Goal: Transaction & Acquisition: Purchase product/service

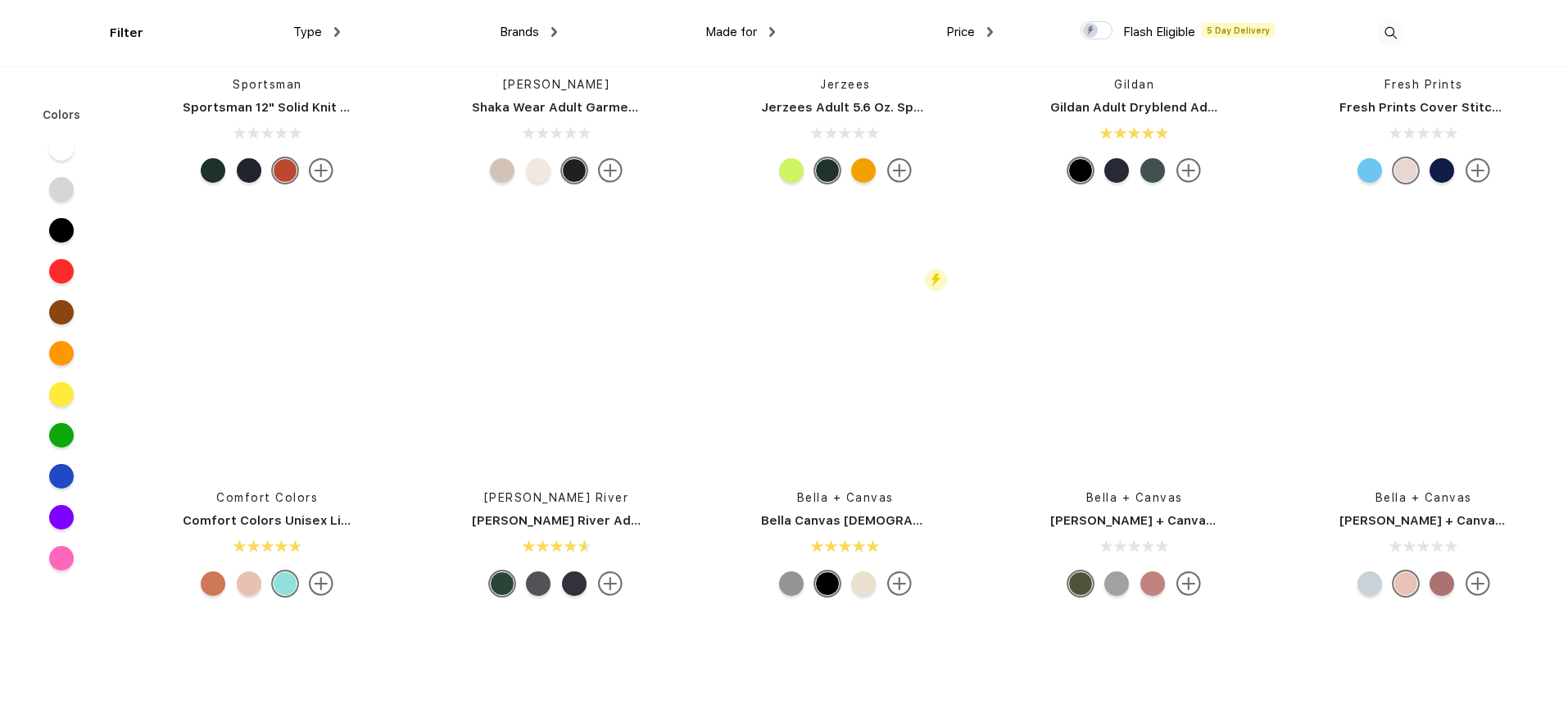
scroll to position [8522, 0]
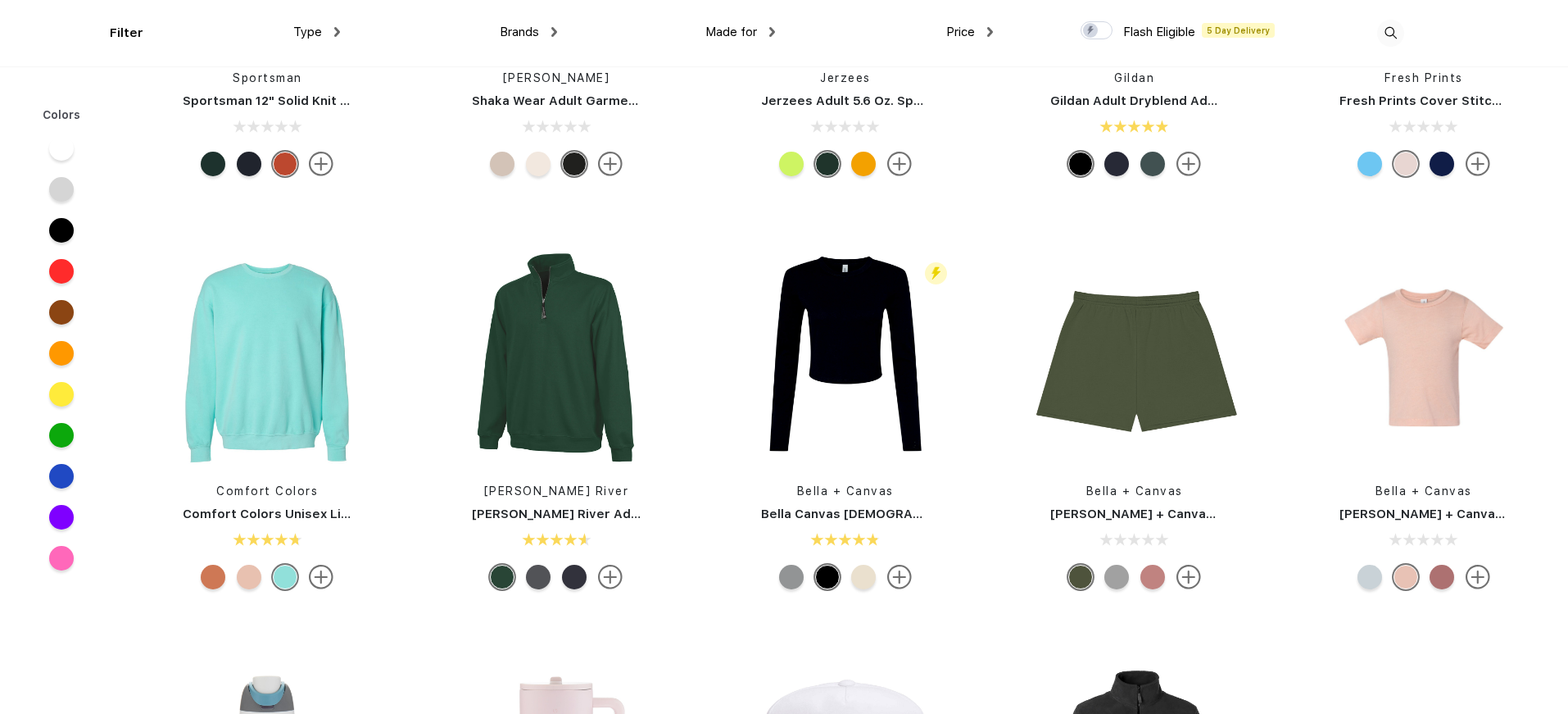
click at [516, 27] on span "Brands" at bounding box center [519, 32] width 39 height 15
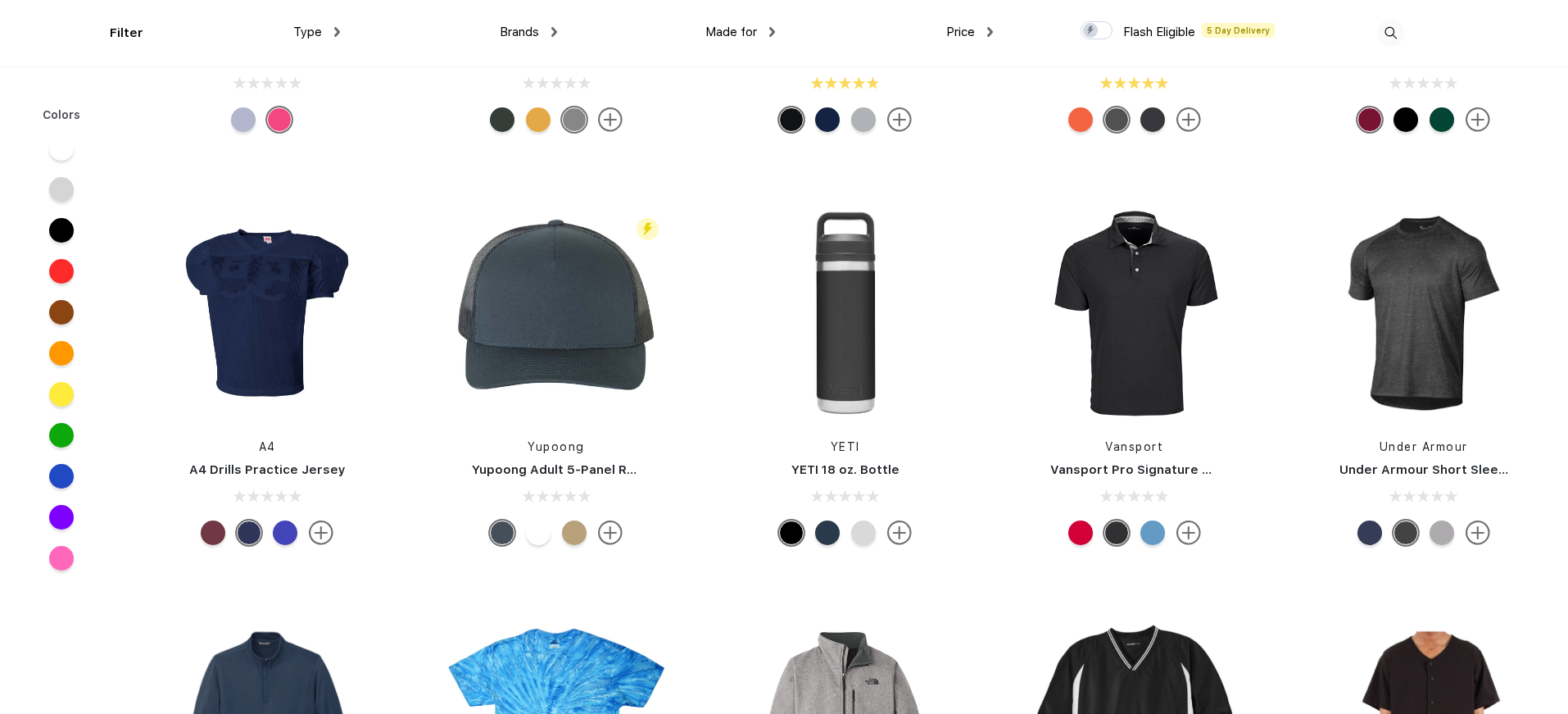
scroll to position [12825, 0]
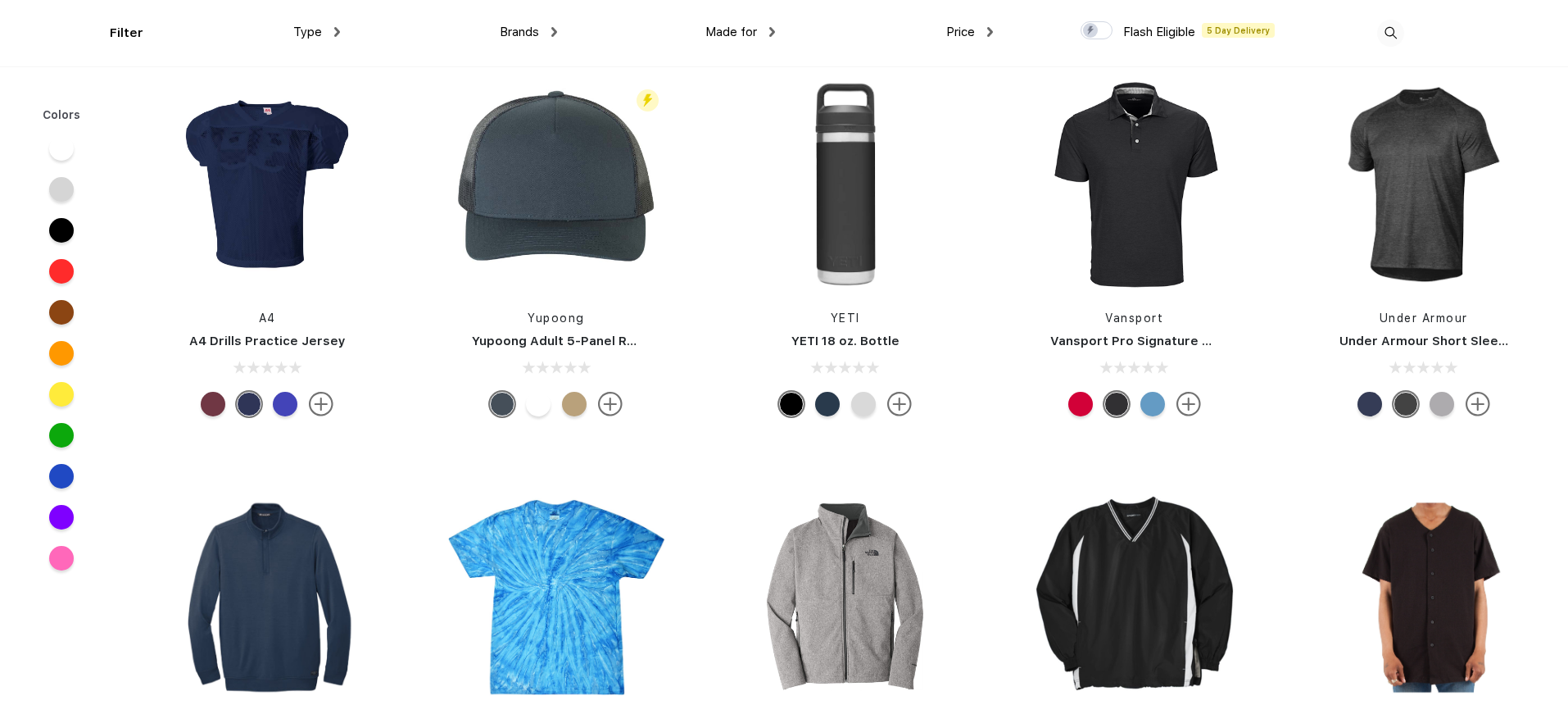
click at [307, 27] on span "Type" at bounding box center [307, 32] width 28 height 15
click at [334, 35] on img at bounding box center [337, 32] width 5 height 10
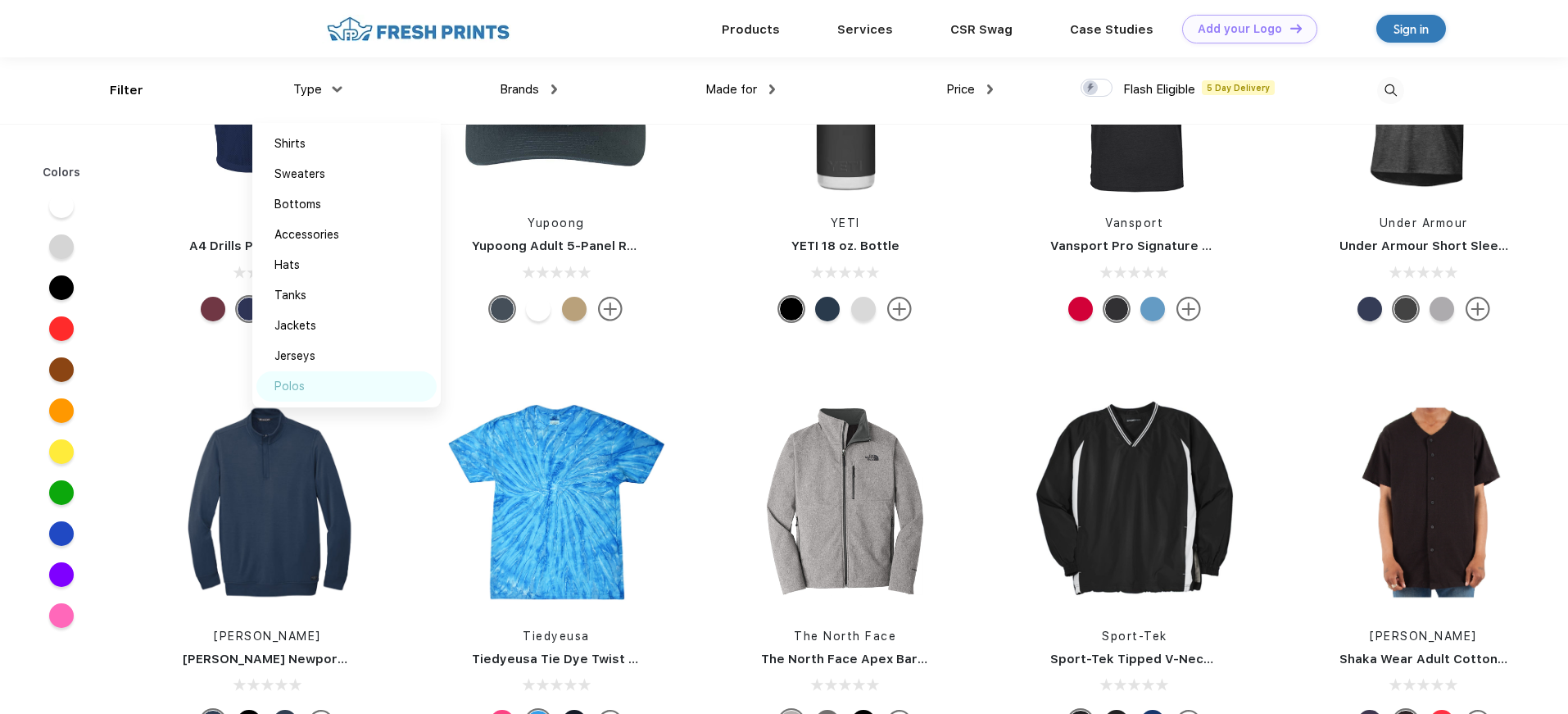
scroll to position [12855, 0]
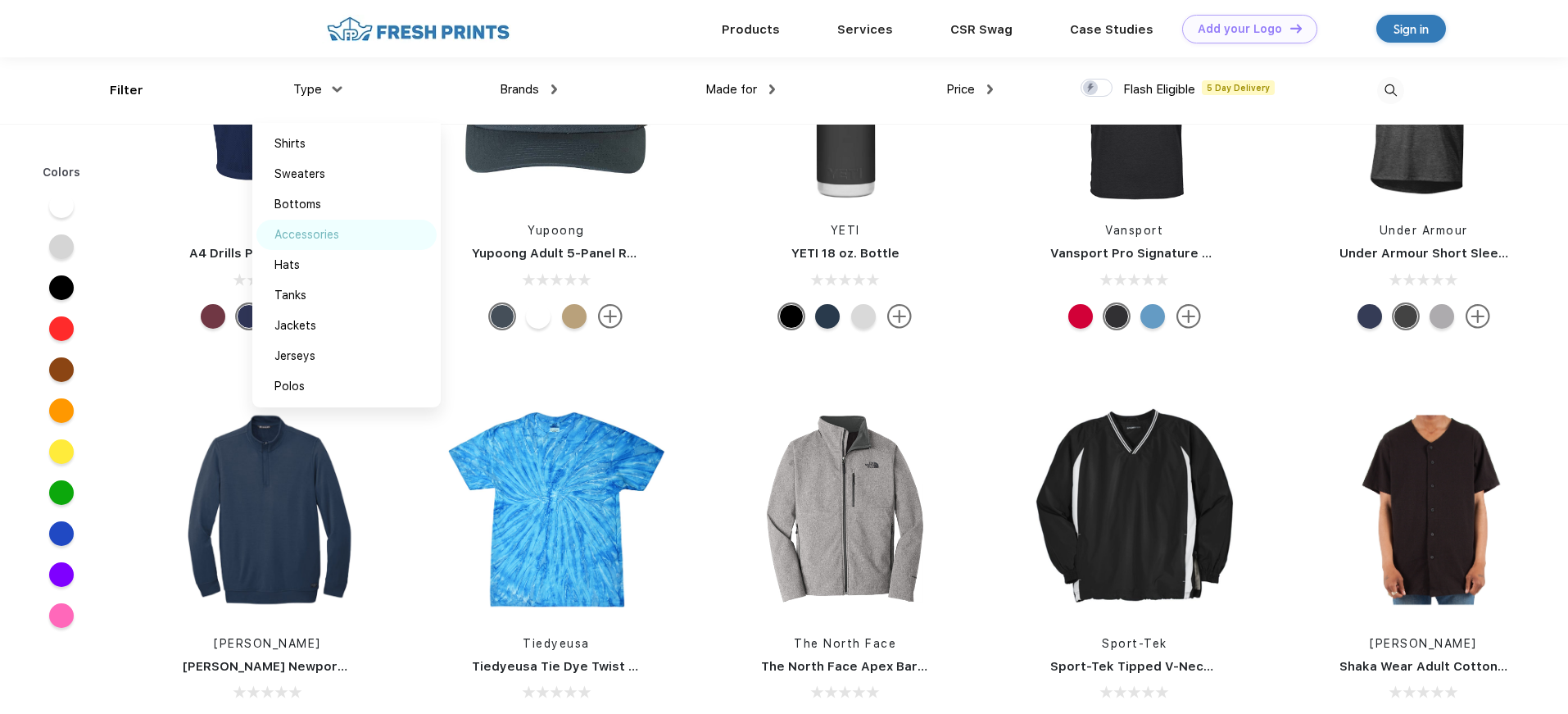
click at [330, 239] on div "Accessories" at bounding box center [306, 234] width 65 height 17
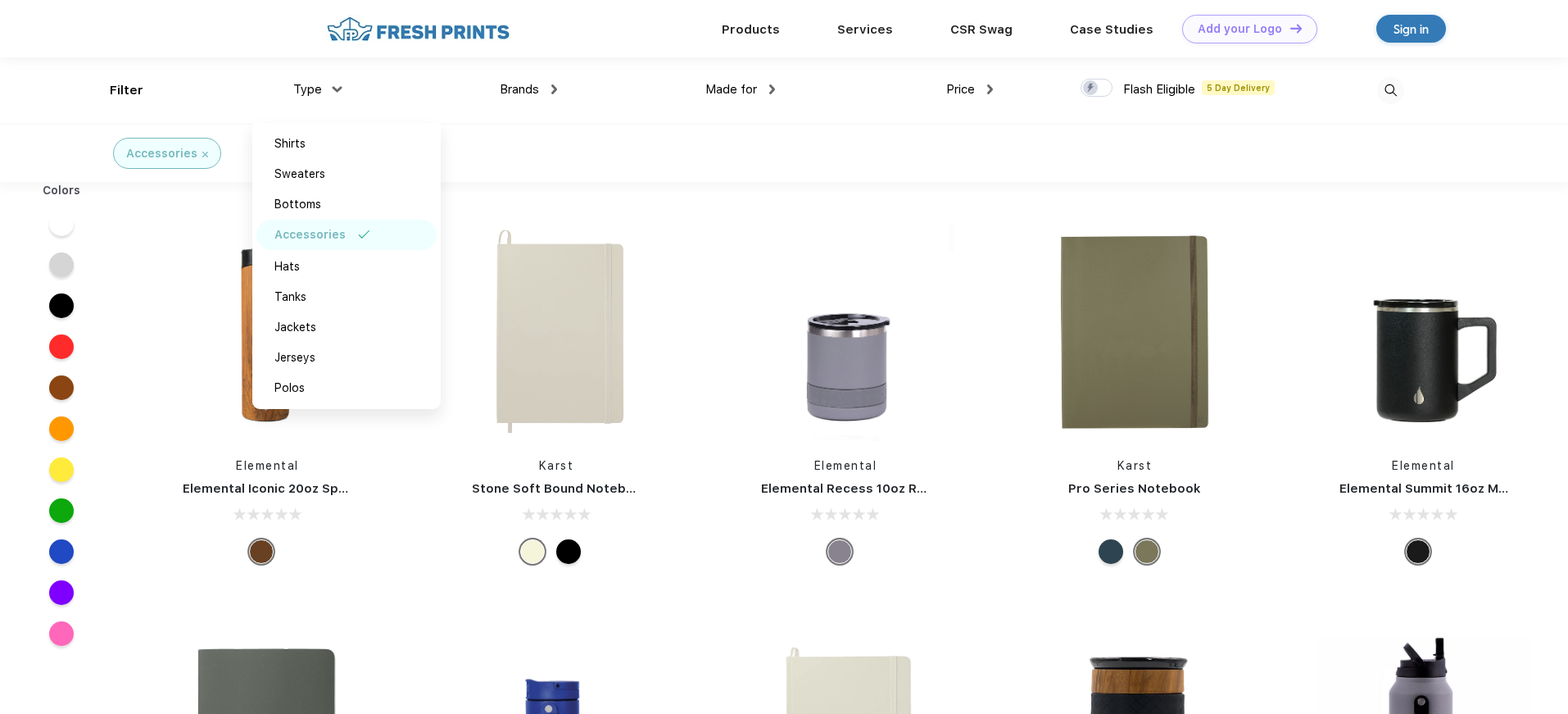
click at [604, 48] on div "Products Services CSR Swag Case Studies Natural Light [PERSON_NAME] Own Add you…" at bounding box center [819, 28] width 1113 height 58
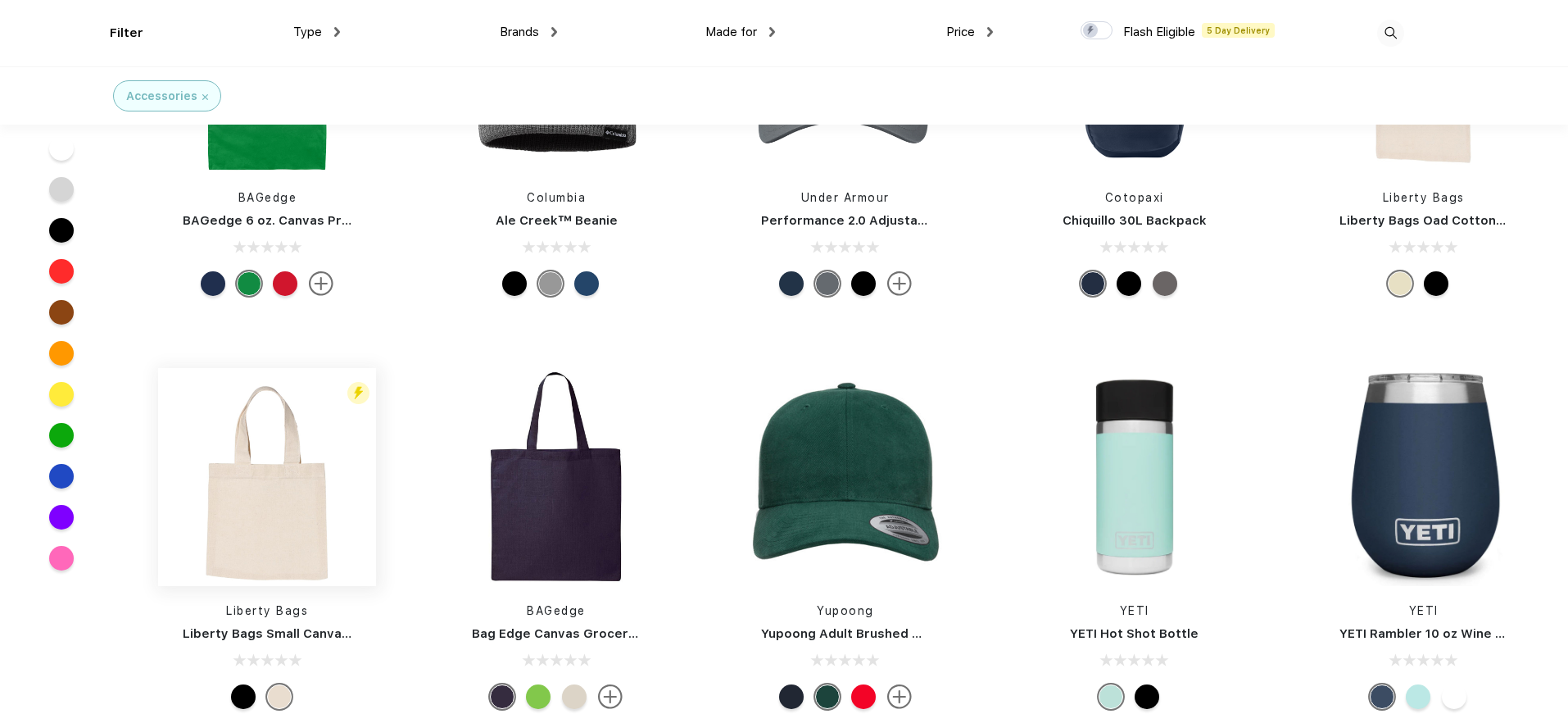
scroll to position [4412, 0]
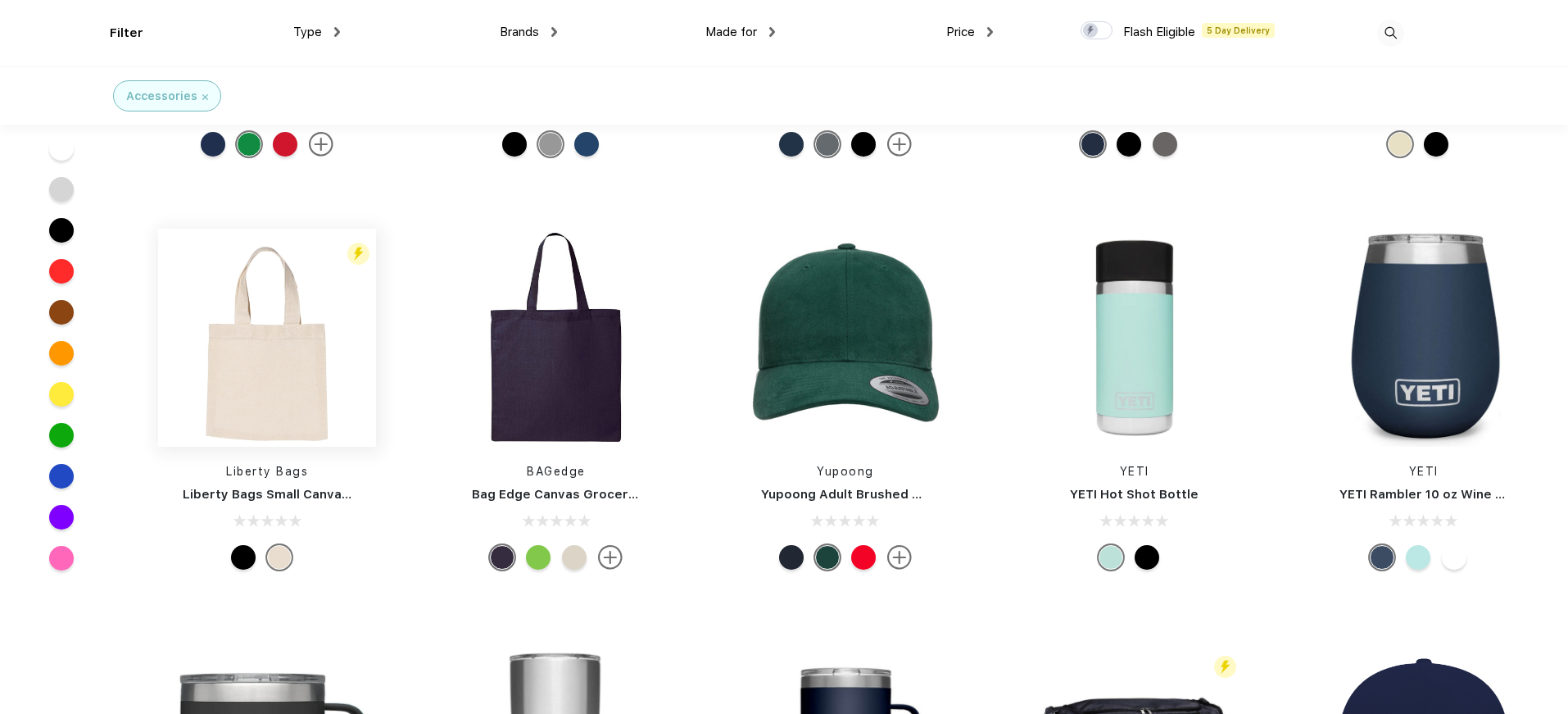
click at [288, 366] on img at bounding box center [267, 338] width 218 height 218
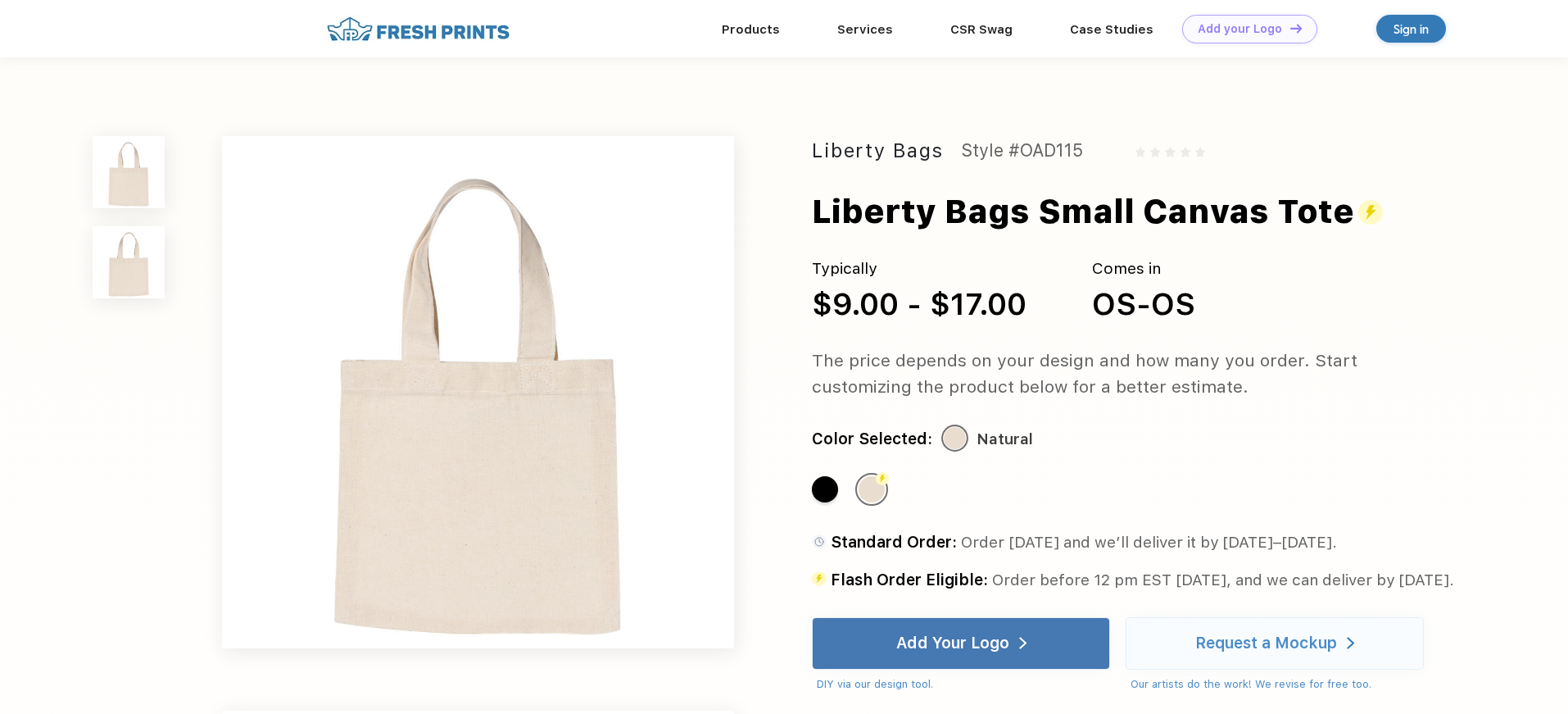
click at [143, 248] on img at bounding box center [128, 262] width 72 height 72
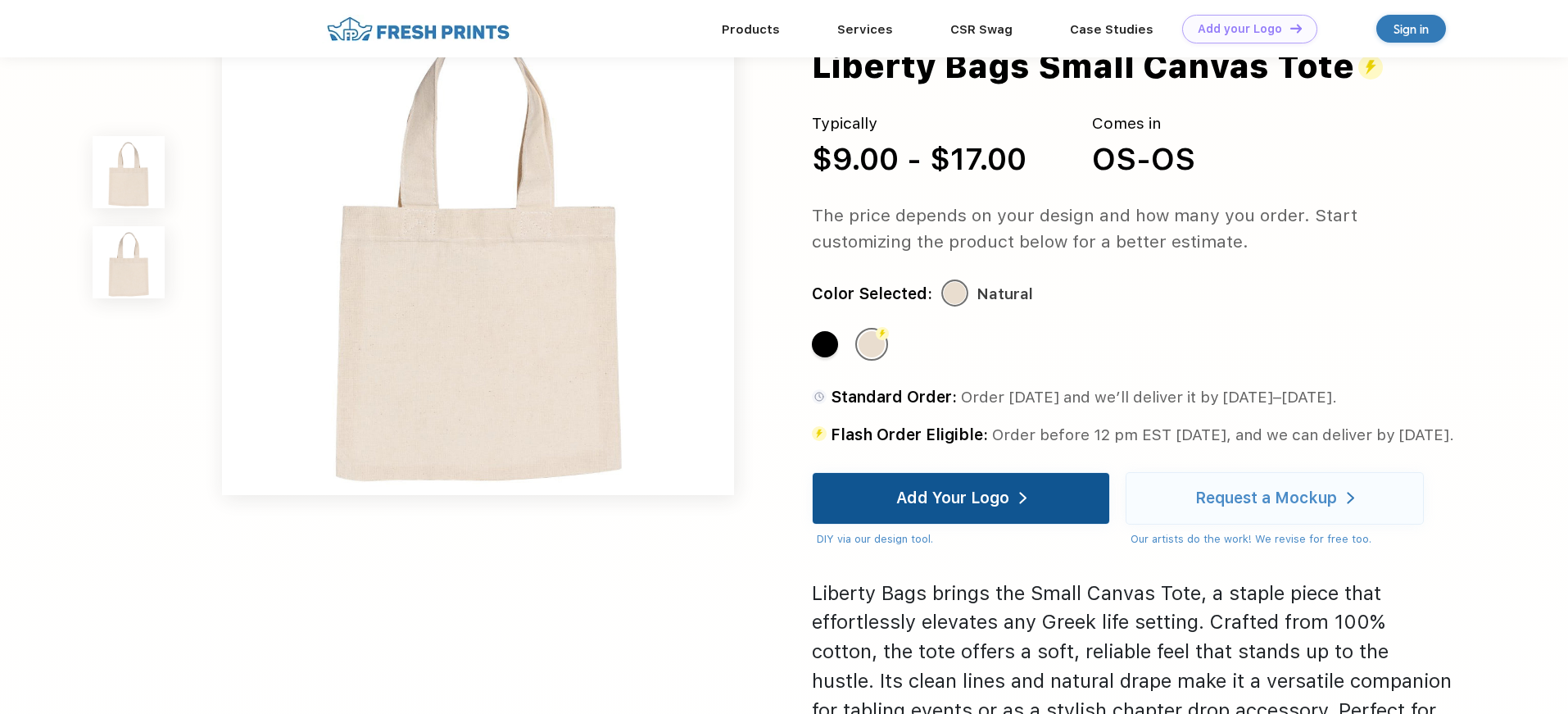
scroll to position [669, 0]
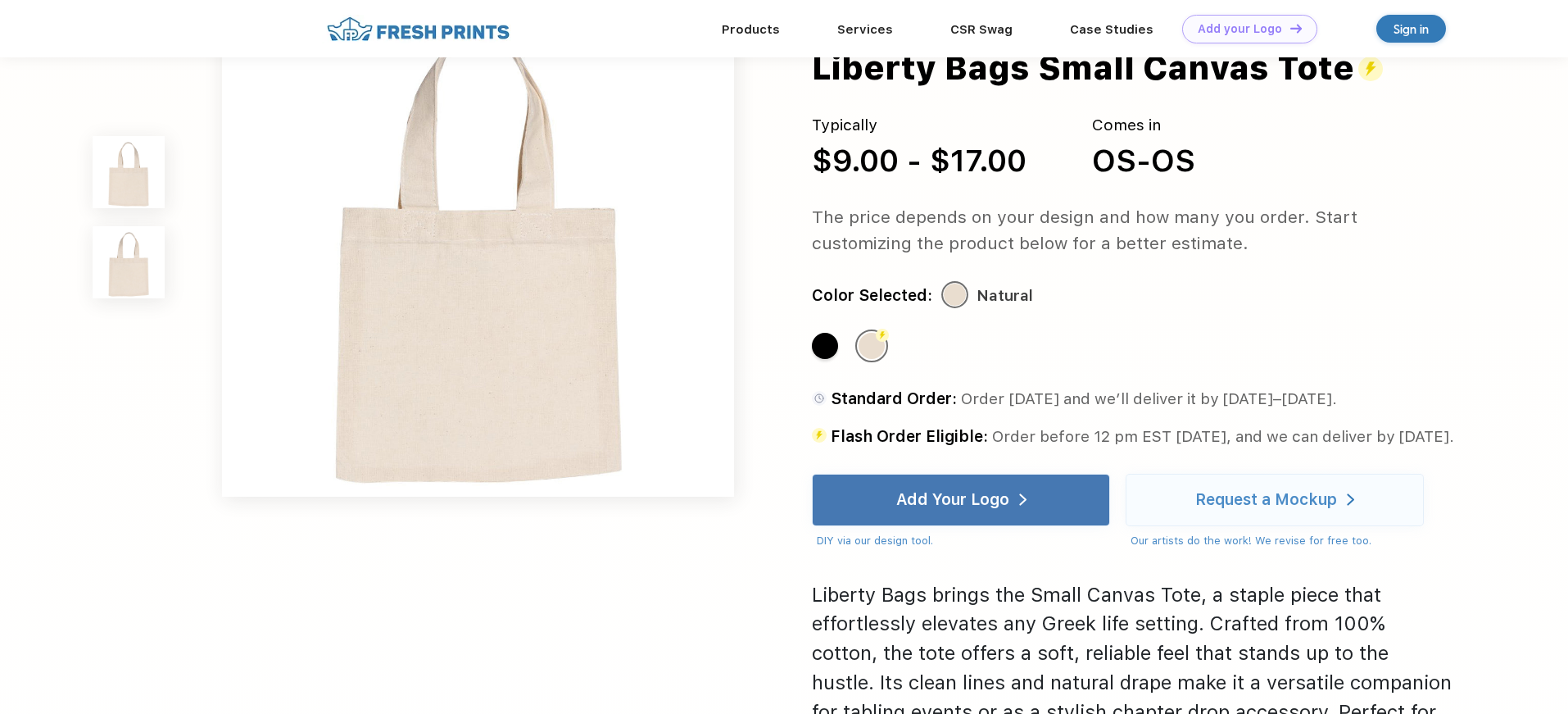
click at [111, 459] on div "Liberty Bags Style #OAD115 Liberty Bags Small Canvas Tote Typically $9.00 - $17…" at bounding box center [784, 141] width 1568 height 1621
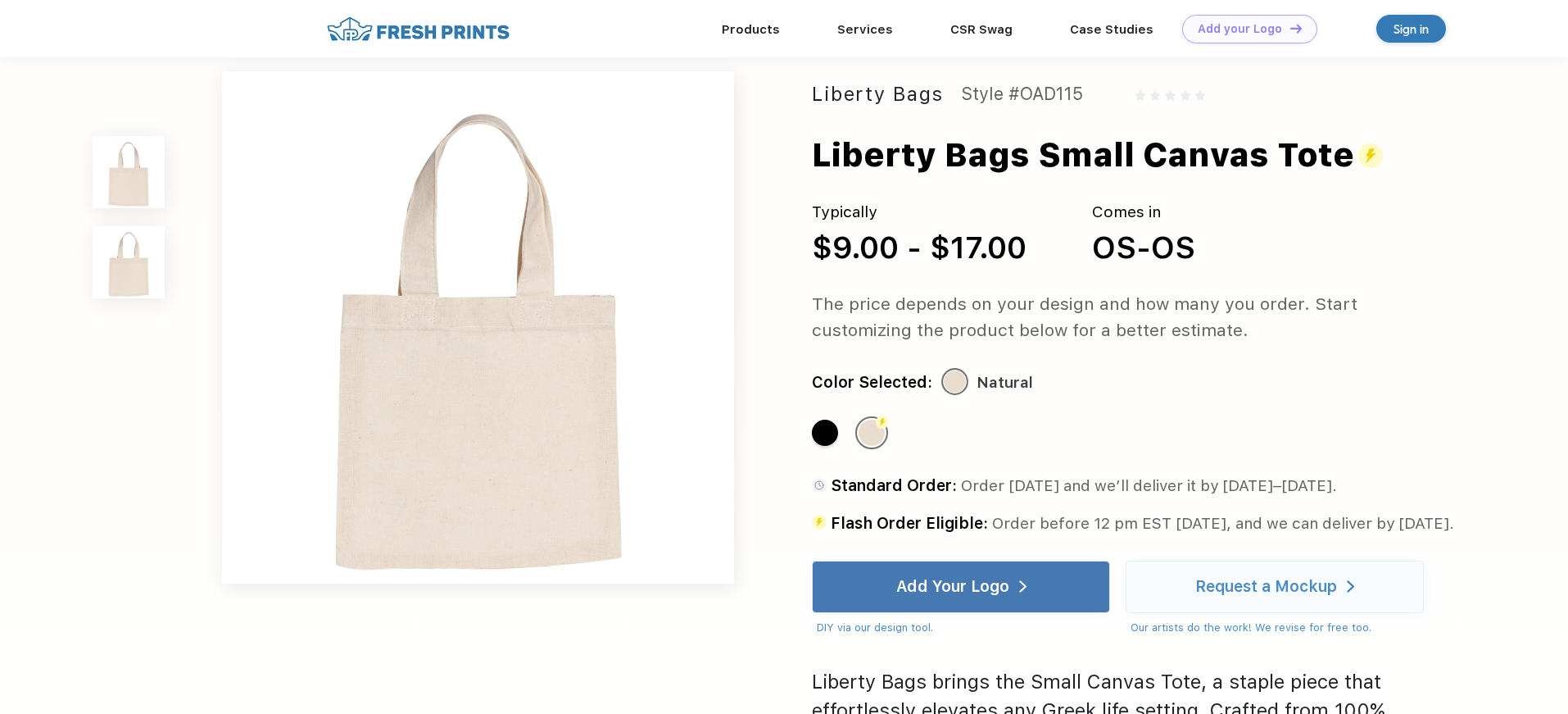
scroll to position [581, 0]
click at [827, 434] on div "Standard Color" at bounding box center [824, 433] width 27 height 27
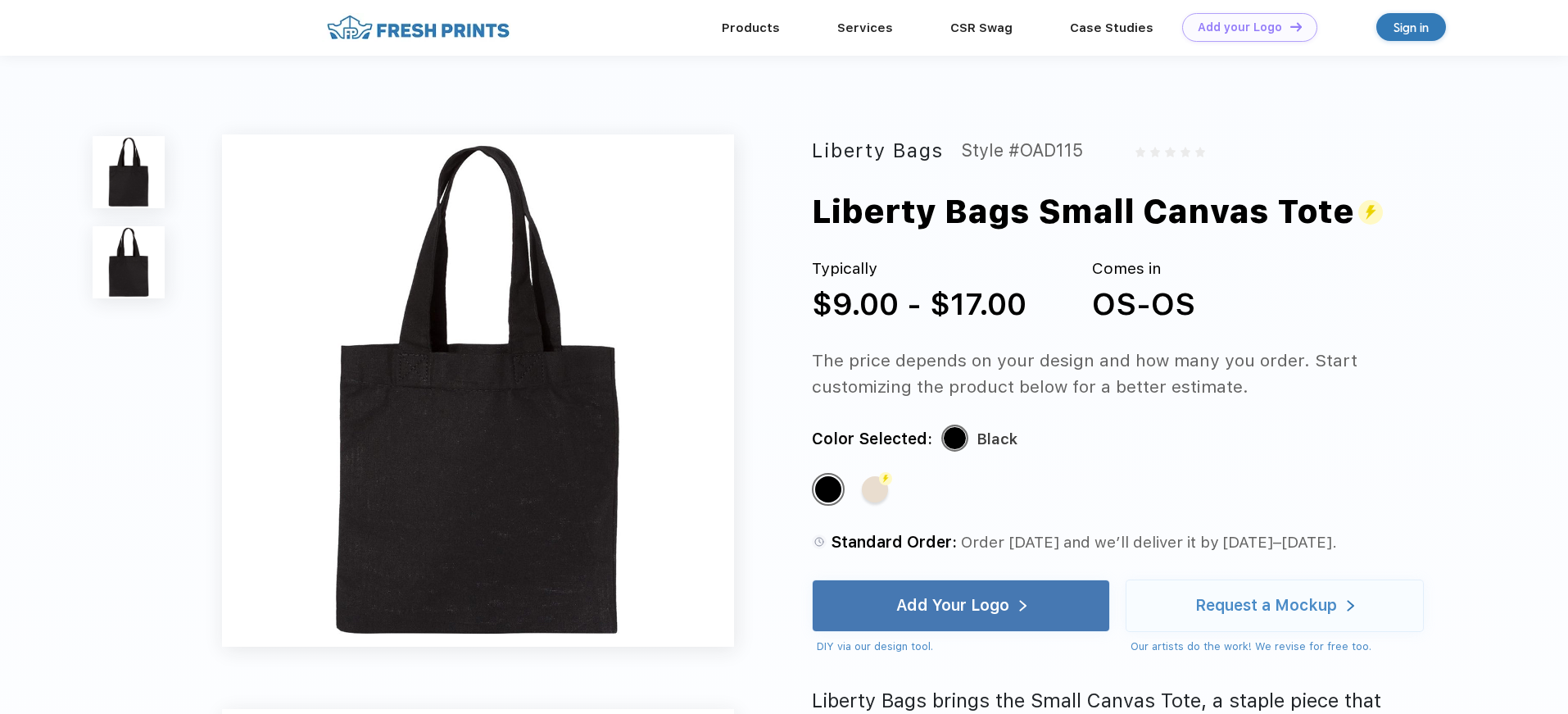
scroll to position [0, 0]
click at [882, 502] on div "Flash Color" at bounding box center [875, 489] width 27 height 27
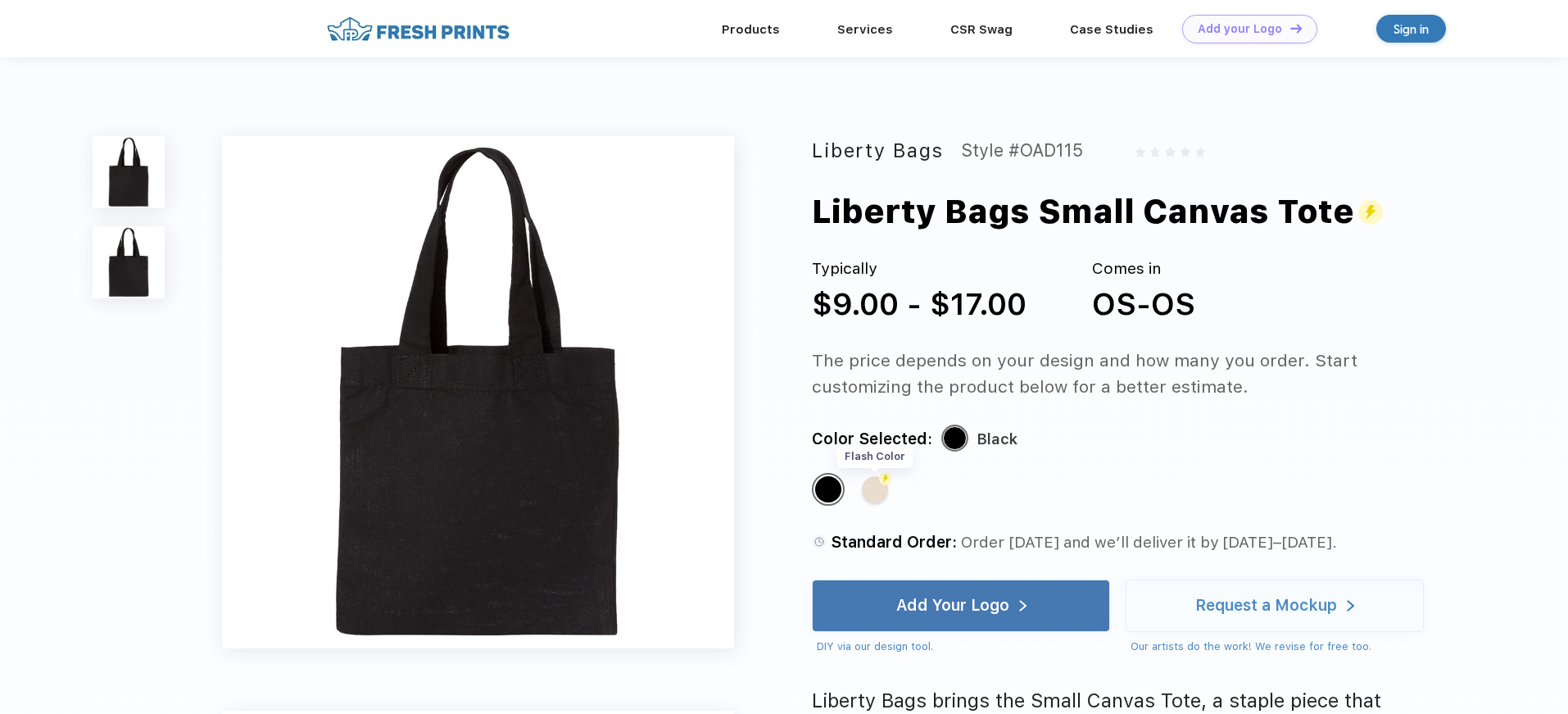
click at [878, 501] on div "Flash Color" at bounding box center [875, 489] width 27 height 27
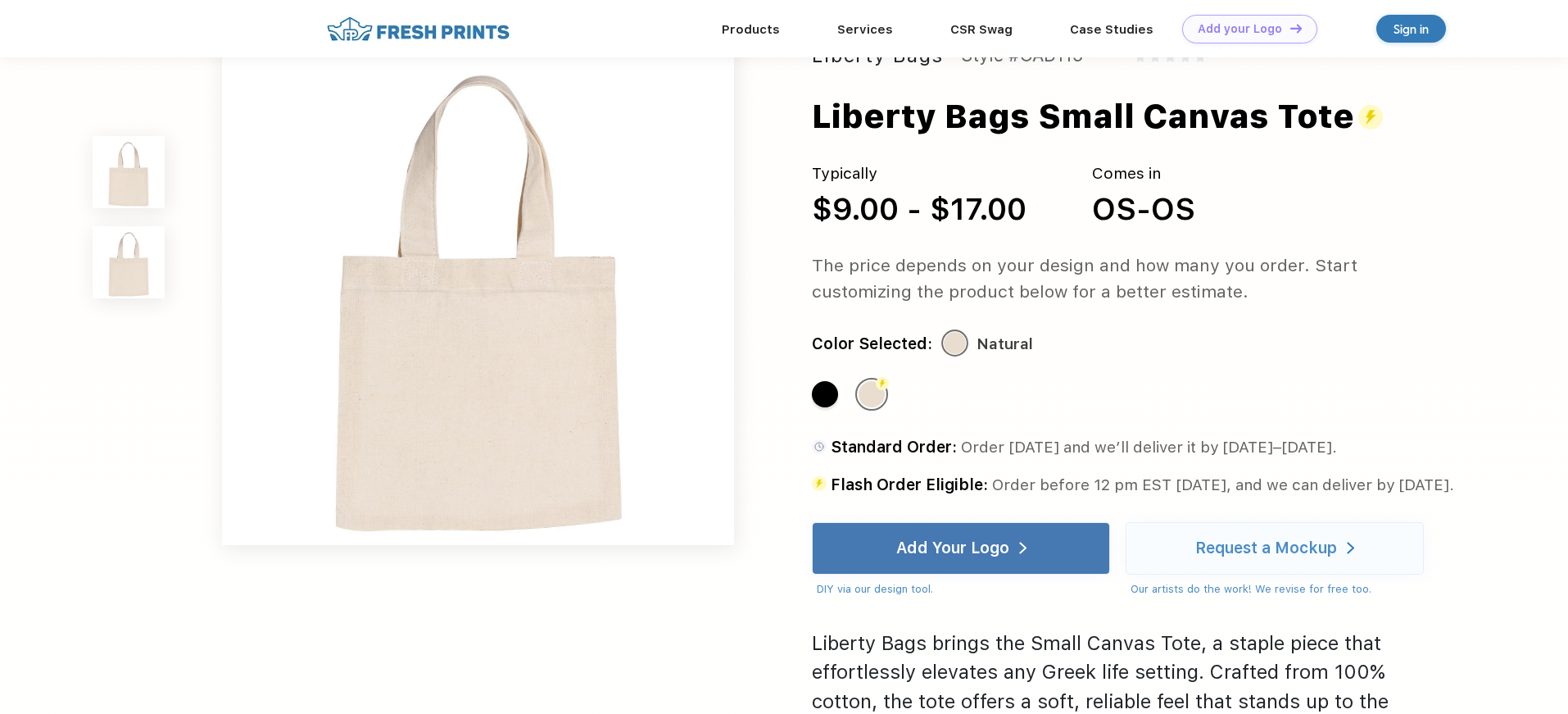
scroll to position [511, 0]
